Goal: Task Accomplishment & Management: Complete application form

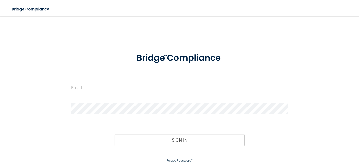
click at [130, 85] on input "email" at bounding box center [179, 87] width 217 height 11
type input "[EMAIL_ADDRESS][PERSON_NAME][DOMAIN_NAME]"
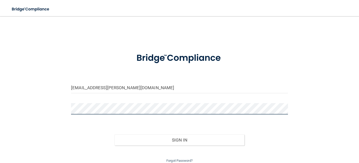
click at [114, 134] on button "Sign In" at bounding box center [179, 139] width 130 height 11
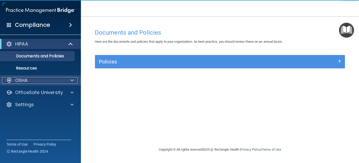
click at [42, 79] on div "OSHA" at bounding box center [33, 80] width 63 height 6
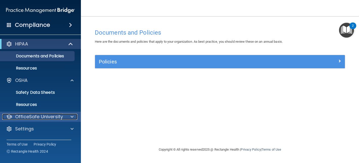
click at [36, 118] on p "OfficeSafe University" at bounding box center [39, 117] width 48 height 6
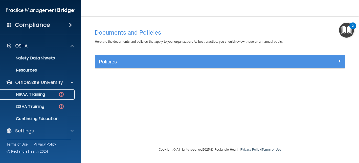
click at [37, 93] on p "HIPAA Training" at bounding box center [24, 94] width 42 height 5
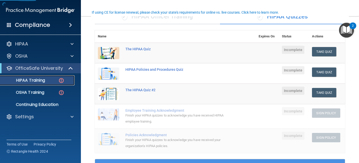
scroll to position [48, 0]
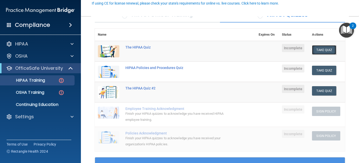
click at [322, 52] on button "Take Quiz" at bounding box center [324, 49] width 24 height 9
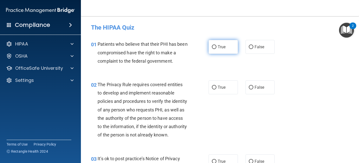
click at [224, 49] on span "True" at bounding box center [222, 46] width 8 height 5
click at [216, 49] on input "True" at bounding box center [214, 47] width 5 height 4
radio input "true"
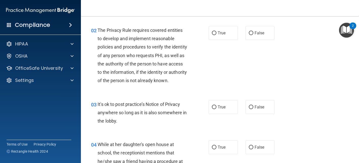
scroll to position [56, 0]
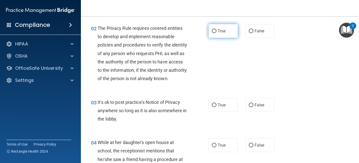
click at [222, 30] on span "True" at bounding box center [222, 31] width 8 height 5
click at [216, 30] on input "True" at bounding box center [214, 31] width 5 height 4
radio input "true"
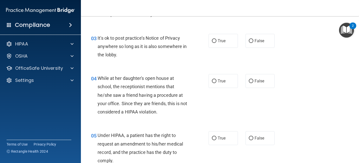
scroll to position [121, 0]
click at [219, 43] on span "True" at bounding box center [222, 40] width 8 height 5
click at [216, 43] on input "True" at bounding box center [214, 41] width 5 height 4
radio input "true"
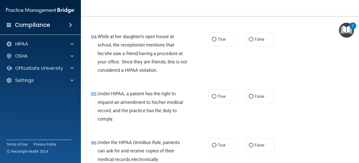
scroll to position [164, 0]
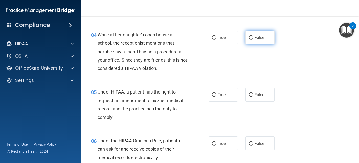
click at [263, 44] on label "False" at bounding box center [259, 38] width 29 height 14
click at [253, 40] on input "False" at bounding box center [251, 38] width 5 height 4
radio input "true"
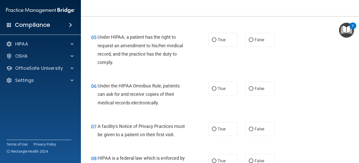
scroll to position [219, 0]
click at [258, 44] on label "False" at bounding box center [259, 40] width 29 height 14
click at [253, 42] on input "False" at bounding box center [251, 40] width 5 height 4
radio input "true"
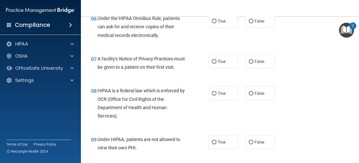
scroll to position [287, 0]
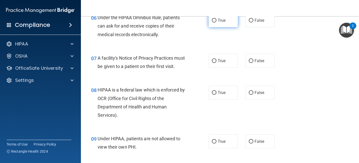
click at [211, 24] on label "True" at bounding box center [222, 20] width 29 height 14
click at [212, 22] on input "True" at bounding box center [214, 21] width 5 height 4
radio input "true"
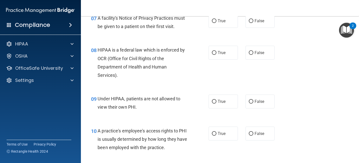
scroll to position [327, 0]
click at [228, 28] on label "True" at bounding box center [222, 21] width 29 height 14
click at [216, 23] on input "True" at bounding box center [214, 21] width 5 height 4
radio input "true"
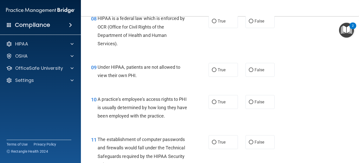
scroll to position [359, 0]
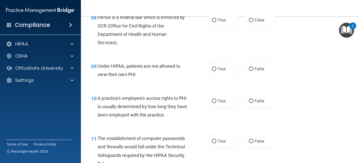
click at [228, 27] on label "True" at bounding box center [222, 20] width 29 height 14
click at [216, 22] on input "True" at bounding box center [214, 20] width 5 height 4
radio input "true"
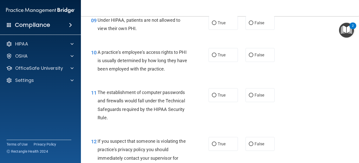
scroll to position [406, 0]
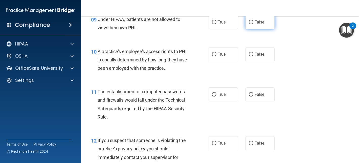
click at [254, 25] on span "False" at bounding box center [259, 22] width 10 height 5
click at [253, 24] on input "False" at bounding box center [251, 22] width 5 height 4
radio input "true"
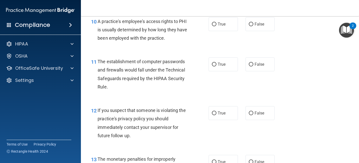
scroll to position [436, 0]
click at [243, 31] on div "True False" at bounding box center [243, 24] width 70 height 14
click at [251, 27] on input "False" at bounding box center [251, 25] width 5 height 4
radio input "true"
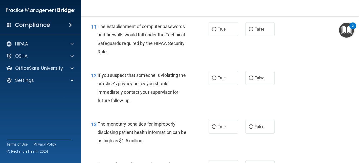
scroll to position [473, 0]
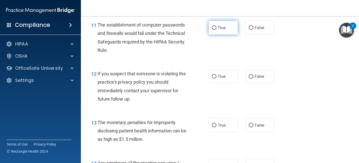
click at [234, 35] on label "True" at bounding box center [222, 28] width 29 height 14
click at [216, 30] on input "True" at bounding box center [214, 28] width 5 height 4
radio input "true"
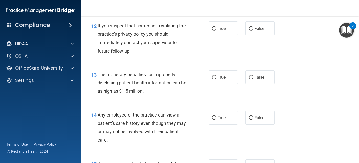
scroll to position [524, 0]
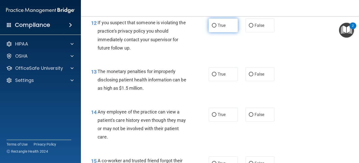
click at [222, 31] on label "True" at bounding box center [222, 25] width 29 height 14
click at [216, 28] on input "True" at bounding box center [214, 26] width 5 height 4
radio input "true"
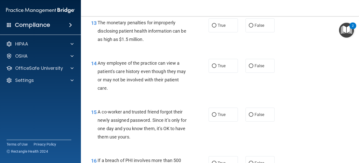
scroll to position [574, 0]
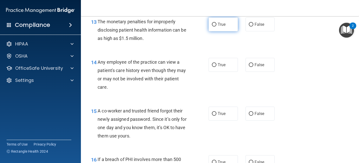
click at [222, 31] on label "True" at bounding box center [222, 24] width 29 height 14
click at [216, 27] on input "True" at bounding box center [214, 25] width 5 height 4
radio input "true"
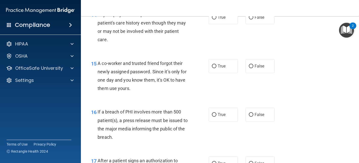
scroll to position [618, 0]
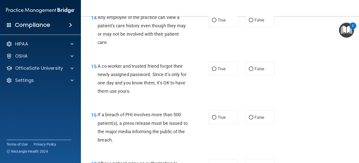
click at [244, 27] on div "True False" at bounding box center [243, 20] width 70 height 14
click at [251, 27] on label "False" at bounding box center [259, 20] width 29 height 14
click at [251, 22] on input "False" at bounding box center [251, 20] width 5 height 4
radio input "true"
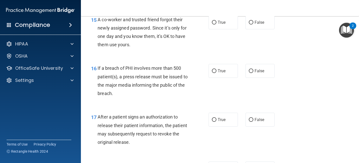
scroll to position [666, 0]
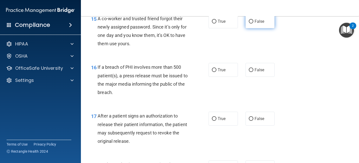
click at [256, 24] on span "False" at bounding box center [259, 21] width 10 height 5
click at [253, 23] on input "False" at bounding box center [251, 22] width 5 height 4
radio input "true"
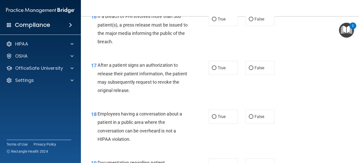
scroll to position [717, 0]
click at [218, 21] on span "True" at bounding box center [222, 18] width 8 height 5
click at [216, 21] on input "True" at bounding box center [214, 19] width 5 height 4
radio input "true"
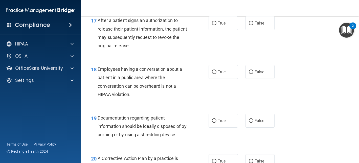
scroll to position [763, 0]
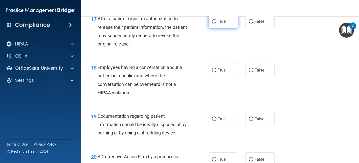
click at [218, 26] on label "True" at bounding box center [222, 21] width 29 height 14
click at [216, 23] on input "True" at bounding box center [214, 22] width 5 height 4
radio input "true"
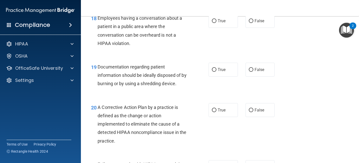
scroll to position [815, 0]
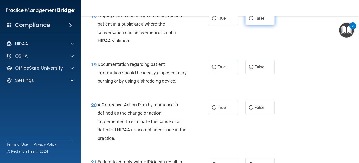
click at [257, 25] on label "False" at bounding box center [259, 18] width 29 height 14
click at [253, 20] on input "False" at bounding box center [251, 19] width 5 height 4
radio input "true"
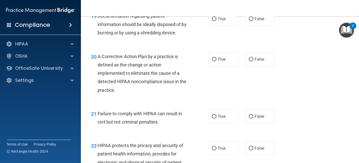
scroll to position [864, 0]
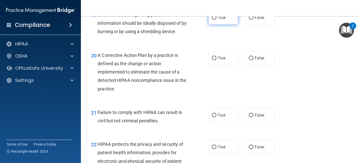
click at [221, 23] on label "True" at bounding box center [222, 18] width 29 height 14
click at [216, 20] on input "True" at bounding box center [214, 18] width 5 height 4
radio input "true"
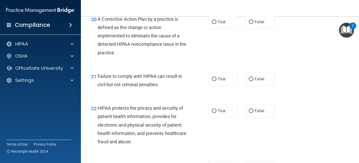
scroll to position [903, 0]
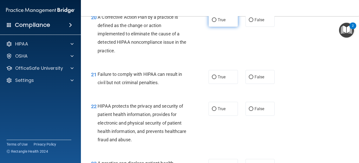
click at [228, 27] on label "True" at bounding box center [222, 20] width 29 height 14
click at [216, 22] on input "True" at bounding box center [214, 20] width 5 height 4
radio input "true"
click at [258, 82] on label "False" at bounding box center [259, 77] width 29 height 14
click at [253, 79] on input "False" at bounding box center [251, 77] width 5 height 4
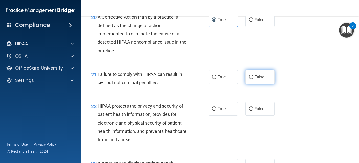
radio input "true"
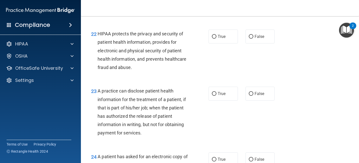
scroll to position [977, 0]
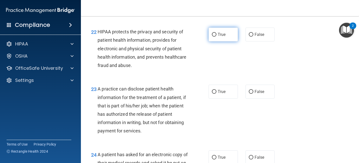
click at [224, 37] on span "True" at bounding box center [222, 34] width 8 height 5
click at [216, 37] on input "True" at bounding box center [214, 35] width 5 height 4
radio input "true"
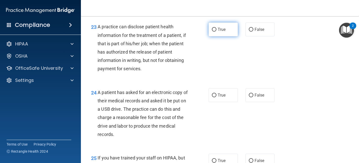
scroll to position [1038, 0]
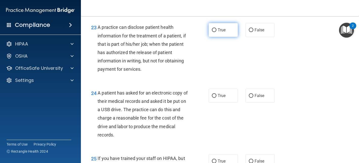
click at [215, 32] on input "True" at bounding box center [214, 30] width 5 height 4
radio input "true"
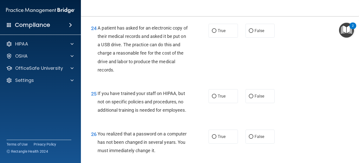
click at [215, 33] on input "True" at bounding box center [214, 31] width 5 height 4
radio input "true"
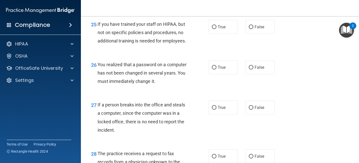
scroll to position [1172, 0]
click at [215, 34] on label "True" at bounding box center [222, 27] width 29 height 14
click at [215, 29] on input "True" at bounding box center [214, 28] width 5 height 4
radio input "true"
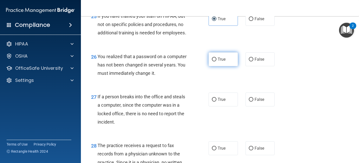
scroll to position [1177, 0]
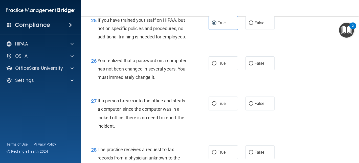
click at [207, 71] on div "26 You realized that a password on a computer has not been changed in several y…" at bounding box center [149, 70] width 133 height 28
click at [211, 70] on label "True" at bounding box center [222, 63] width 29 height 14
click at [212, 65] on input "True" at bounding box center [214, 64] width 5 height 4
radio input "true"
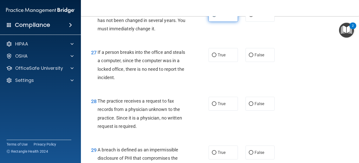
scroll to position [1228, 0]
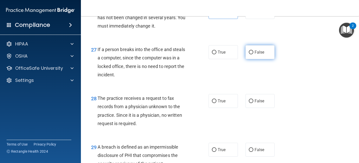
click at [248, 59] on label "False" at bounding box center [259, 52] width 29 height 14
click at [249, 54] on input "False" at bounding box center [251, 53] width 5 height 4
radio input "true"
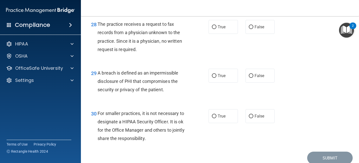
scroll to position [1304, 0]
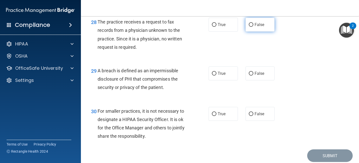
click at [256, 32] on label "False" at bounding box center [259, 25] width 29 height 14
click at [253, 27] on input "False" at bounding box center [251, 25] width 5 height 4
radio input "true"
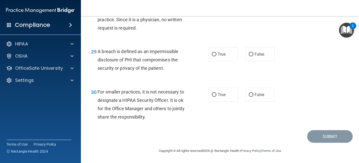
scroll to position [1332, 0]
click at [216, 57] on label "True" at bounding box center [222, 54] width 29 height 14
click at [216, 56] on input "True" at bounding box center [214, 55] width 5 height 4
radio input "true"
click at [252, 93] on input "False" at bounding box center [251, 95] width 5 height 4
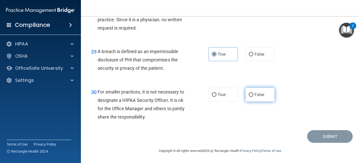
radio input "true"
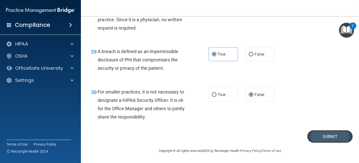
click at [330, 135] on button "Submit" at bounding box center [329, 136] width 45 height 13
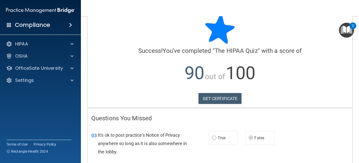
scroll to position [11, 0]
click at [222, 96] on link "GET CERTIFICATE" at bounding box center [219, 98] width 43 height 11
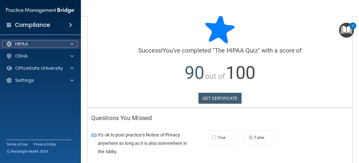
click at [45, 45] on div "HIPAA" at bounding box center [33, 44] width 63 height 6
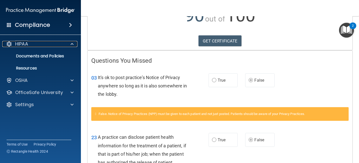
scroll to position [201, 0]
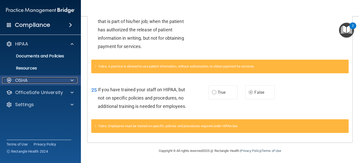
click at [54, 80] on div "OSHA" at bounding box center [33, 80] width 63 height 6
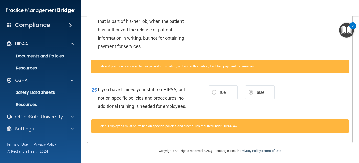
click at [36, 35] on div "Compliance HIPAA Documents and Policies Report an Incident Business Associates …" at bounding box center [40, 81] width 81 height 163
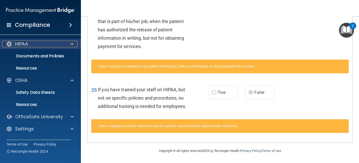
click at [36, 43] on div "HIPAA" at bounding box center [33, 44] width 63 height 6
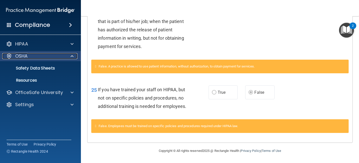
click at [36, 58] on div "OSHA" at bounding box center [33, 56] width 63 height 6
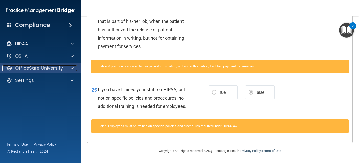
click at [36, 69] on p "OfficeSafe University" at bounding box center [39, 68] width 48 height 6
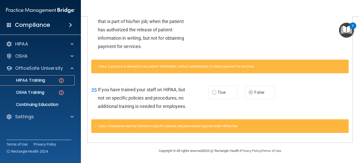
click at [36, 77] on link "HIPAA Training" at bounding box center [35, 80] width 80 height 10
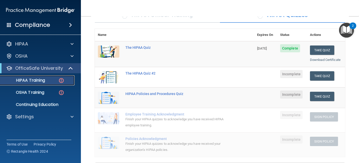
scroll to position [41, 0]
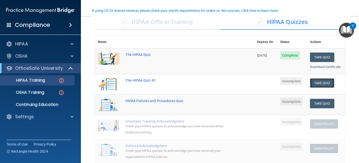
click at [323, 84] on button "Take Quiz" at bounding box center [322, 82] width 24 height 9
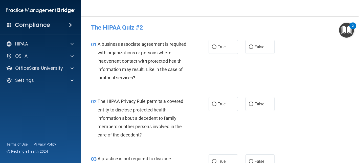
click at [234, 54] on div "01 A business associate agreement is required with organizations or persons whe…" at bounding box center [219, 62] width 265 height 57
click at [218, 47] on span "True" at bounding box center [222, 46] width 8 height 5
click at [216, 47] on input "True" at bounding box center [214, 47] width 5 height 4
radio input "true"
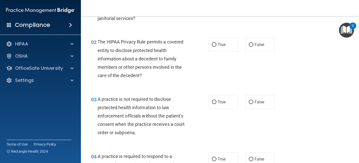
scroll to position [60, 0]
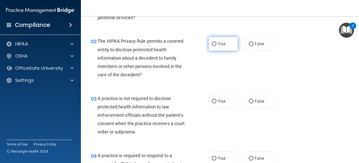
click at [214, 46] on input "True" at bounding box center [214, 44] width 5 height 4
radio input "true"
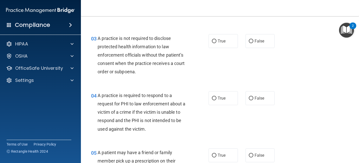
scroll to position [123, 0]
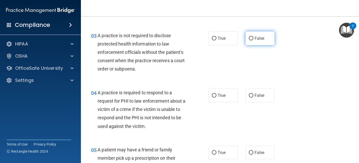
click at [258, 38] on span "False" at bounding box center [259, 38] width 10 height 5
click at [253, 38] on input "False" at bounding box center [251, 39] width 5 height 4
radio input "true"
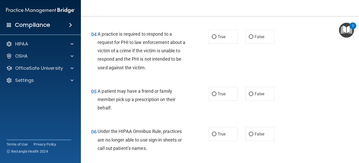
scroll to position [181, 0]
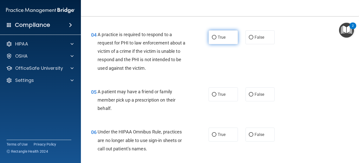
click at [225, 40] on label "True" at bounding box center [222, 37] width 29 height 14
click at [216, 39] on input "True" at bounding box center [214, 38] width 5 height 4
radio input "true"
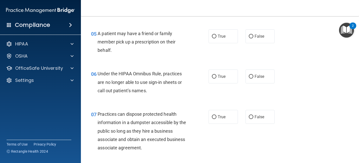
scroll to position [240, 0]
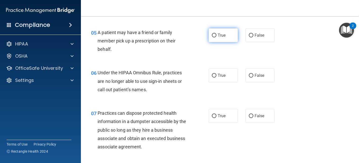
click at [211, 40] on label "True" at bounding box center [222, 35] width 29 height 14
click at [212, 37] on input "True" at bounding box center [214, 36] width 5 height 4
radio input "true"
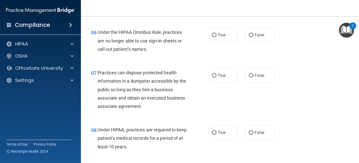
scroll to position [283, 0]
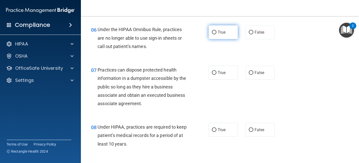
click at [220, 33] on span "True" at bounding box center [222, 32] width 8 height 5
click at [216, 33] on input "True" at bounding box center [214, 33] width 5 height 4
radio input "true"
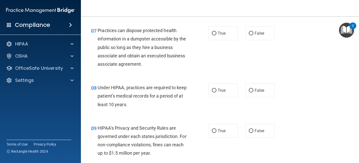
scroll to position [325, 0]
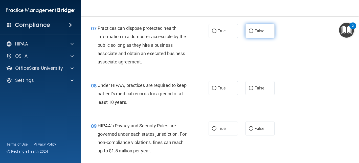
click at [268, 35] on label "False" at bounding box center [259, 31] width 29 height 14
click at [253, 33] on input "False" at bounding box center [251, 31] width 5 height 4
radio input "true"
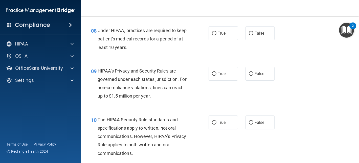
scroll to position [381, 0]
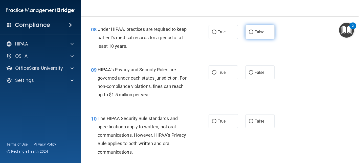
click at [265, 34] on label "False" at bounding box center [259, 32] width 29 height 14
click at [253, 34] on input "False" at bounding box center [251, 32] width 5 height 4
radio input "true"
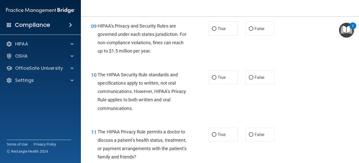
scroll to position [426, 0]
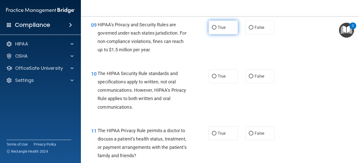
click at [220, 27] on span "True" at bounding box center [222, 27] width 8 height 5
click at [216, 27] on input "True" at bounding box center [214, 28] width 5 height 4
radio input "true"
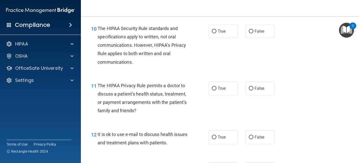
scroll to position [472, 0]
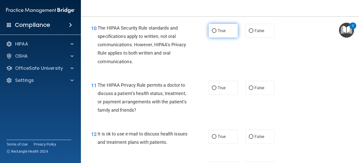
click at [222, 33] on label "True" at bounding box center [222, 31] width 29 height 14
click at [216, 33] on input "True" at bounding box center [214, 31] width 5 height 4
radio input "true"
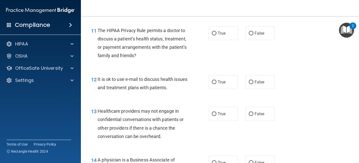
scroll to position [527, 0]
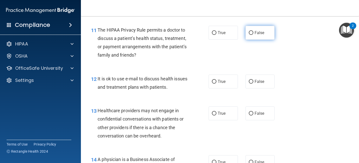
click at [270, 38] on label "False" at bounding box center [259, 33] width 29 height 14
click at [253, 35] on input "False" at bounding box center [251, 33] width 5 height 4
radio input "true"
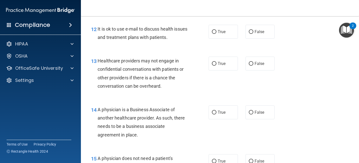
scroll to position [578, 0]
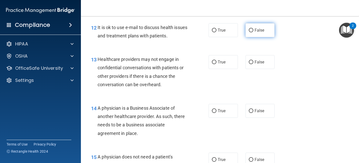
click at [249, 34] on label "False" at bounding box center [259, 30] width 29 height 14
click at [249, 32] on input "False" at bounding box center [251, 31] width 5 height 4
radio input "true"
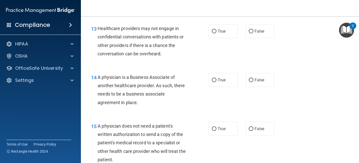
scroll to position [610, 0]
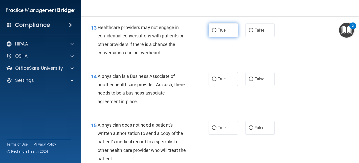
click at [216, 36] on label "True" at bounding box center [222, 30] width 29 height 14
click at [216, 32] on input "True" at bounding box center [214, 31] width 5 height 4
radio input "true"
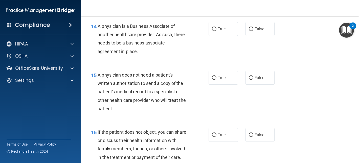
scroll to position [661, 0]
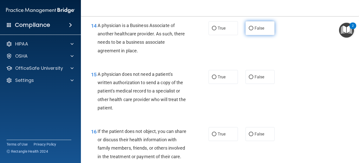
click at [246, 26] on label "False" at bounding box center [259, 28] width 29 height 14
click at [249, 27] on input "False" at bounding box center [251, 29] width 5 height 4
radio input "true"
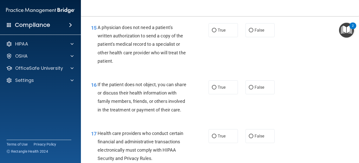
scroll to position [708, 0]
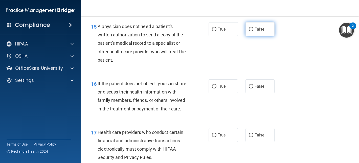
click at [253, 28] on input "False" at bounding box center [251, 30] width 5 height 4
radio input "true"
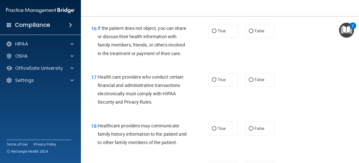
scroll to position [766, 0]
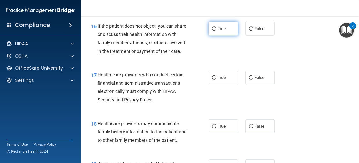
click at [231, 27] on label "True" at bounding box center [222, 29] width 29 height 14
click at [216, 27] on input "True" at bounding box center [214, 29] width 5 height 4
radio input "true"
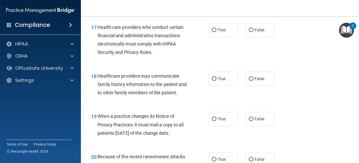
scroll to position [815, 0]
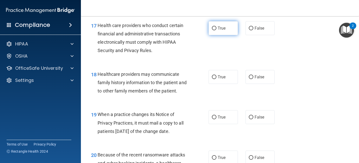
click at [230, 28] on label "True" at bounding box center [222, 28] width 29 height 14
click at [216, 28] on input "True" at bounding box center [214, 29] width 5 height 4
radio input "true"
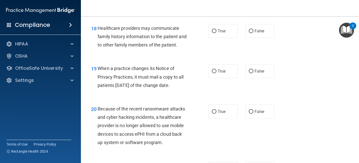
scroll to position [863, 0]
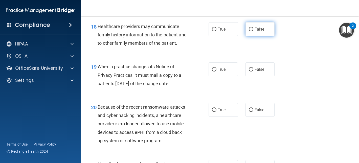
click at [264, 32] on label "False" at bounding box center [259, 29] width 29 height 14
click at [253, 31] on input "False" at bounding box center [251, 30] width 5 height 4
radio input "true"
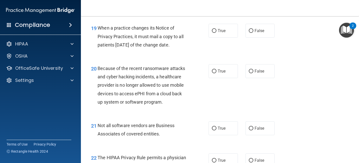
scroll to position [904, 0]
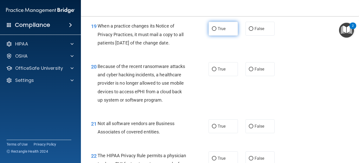
click at [217, 33] on label "True" at bounding box center [222, 29] width 29 height 14
click at [216, 31] on input "True" at bounding box center [214, 29] width 5 height 4
radio input "true"
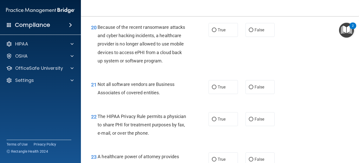
scroll to position [943, 0]
click at [217, 33] on label "True" at bounding box center [222, 30] width 29 height 14
click at [216, 32] on input "True" at bounding box center [214, 30] width 5 height 4
radio input "true"
click at [254, 32] on span "False" at bounding box center [259, 29] width 10 height 5
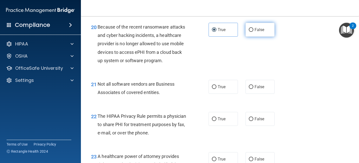
click at [253, 32] on input "False" at bounding box center [251, 30] width 5 height 4
radio input "true"
click at [222, 28] on span "True" at bounding box center [222, 29] width 8 height 5
click at [216, 28] on input "True" at bounding box center [214, 30] width 5 height 4
radio input "true"
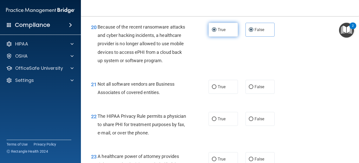
radio input "false"
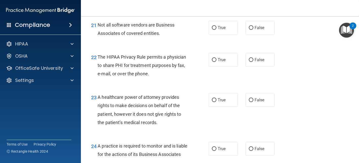
scroll to position [1003, 0]
click at [222, 28] on span "True" at bounding box center [222, 27] width 8 height 5
click at [216, 28] on input "True" at bounding box center [214, 28] width 5 height 4
radio input "true"
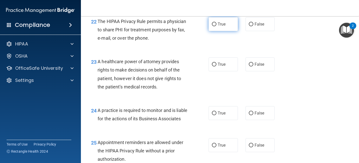
scroll to position [1035, 0]
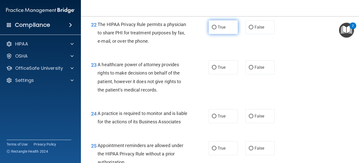
click at [226, 29] on label "True" at bounding box center [222, 27] width 29 height 14
click at [216, 29] on input "True" at bounding box center [214, 28] width 5 height 4
radio input "true"
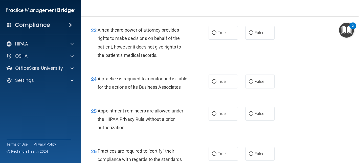
scroll to position [1071, 0]
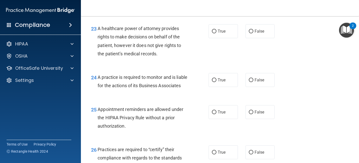
click at [226, 29] on label "True" at bounding box center [222, 31] width 29 height 14
click at [216, 30] on input "True" at bounding box center [214, 32] width 5 height 4
radio input "true"
click at [231, 79] on label "True" at bounding box center [222, 80] width 29 height 14
click at [216, 79] on input "True" at bounding box center [214, 80] width 5 height 4
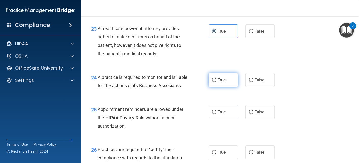
radio input "true"
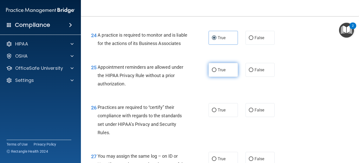
scroll to position [1111, 0]
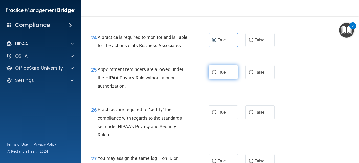
click at [226, 79] on label "True" at bounding box center [222, 72] width 29 height 14
click at [216, 74] on input "True" at bounding box center [214, 72] width 5 height 4
radio input "true"
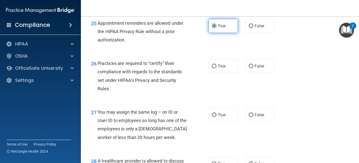
scroll to position [1159, 0]
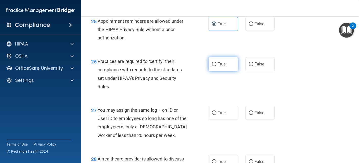
click at [226, 71] on label "True" at bounding box center [222, 64] width 29 height 14
click at [216, 66] on input "True" at bounding box center [214, 64] width 5 height 4
radio input "true"
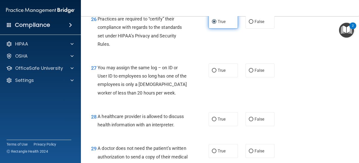
scroll to position [1203, 0]
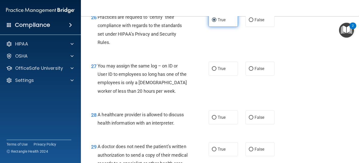
click at [226, 76] on label "True" at bounding box center [222, 69] width 29 height 14
click at [216, 71] on input "True" at bounding box center [214, 69] width 5 height 4
radio input "true"
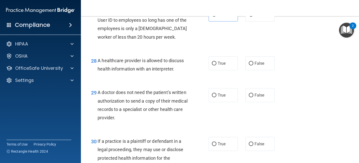
scroll to position [1260, 0]
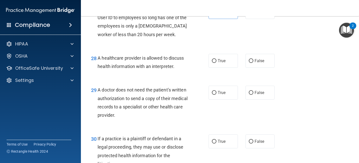
click at [226, 77] on div "28 A healthcare provider is allowed to discuss health information with an inter…" at bounding box center [219, 63] width 265 height 32
